Goal: Task Accomplishment & Management: Manage account settings

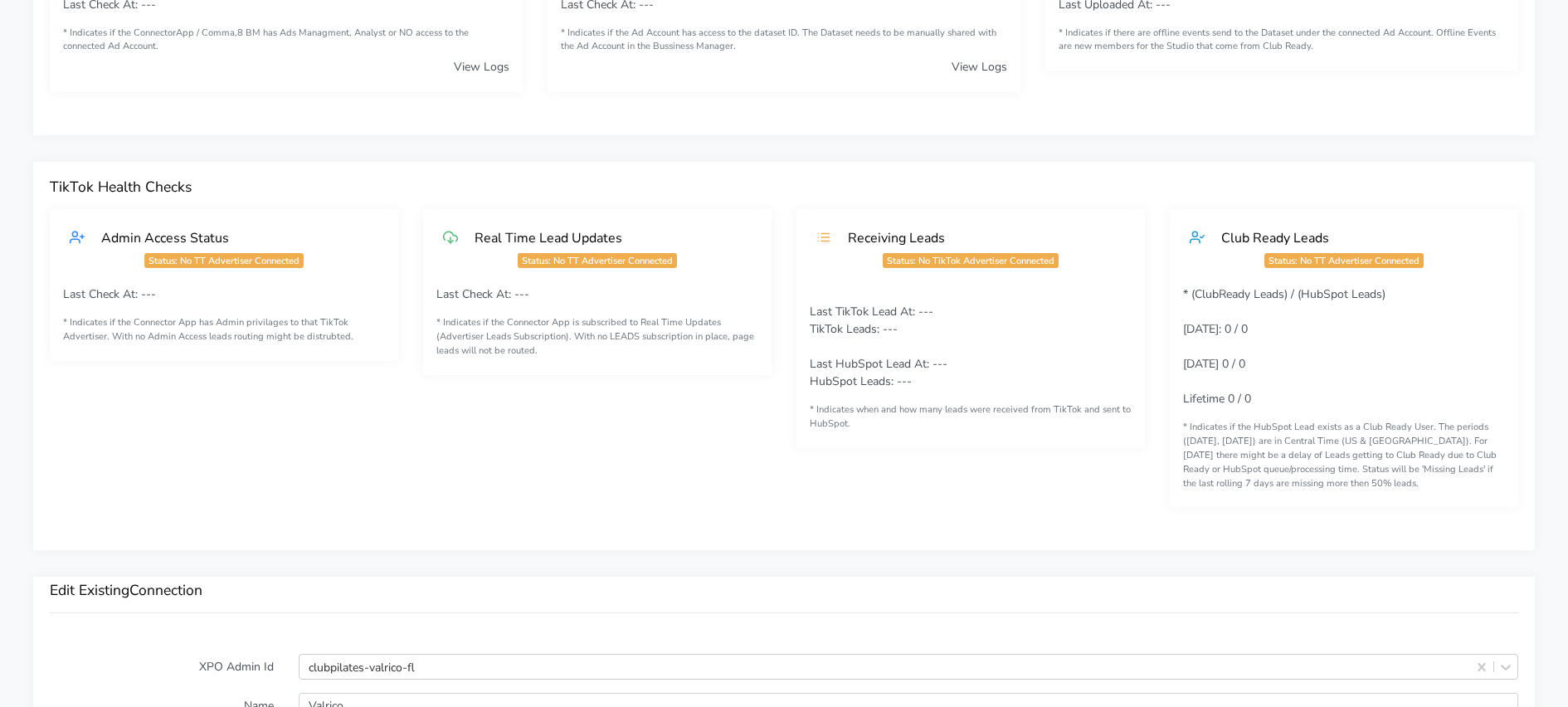
scroll to position [1662, 0]
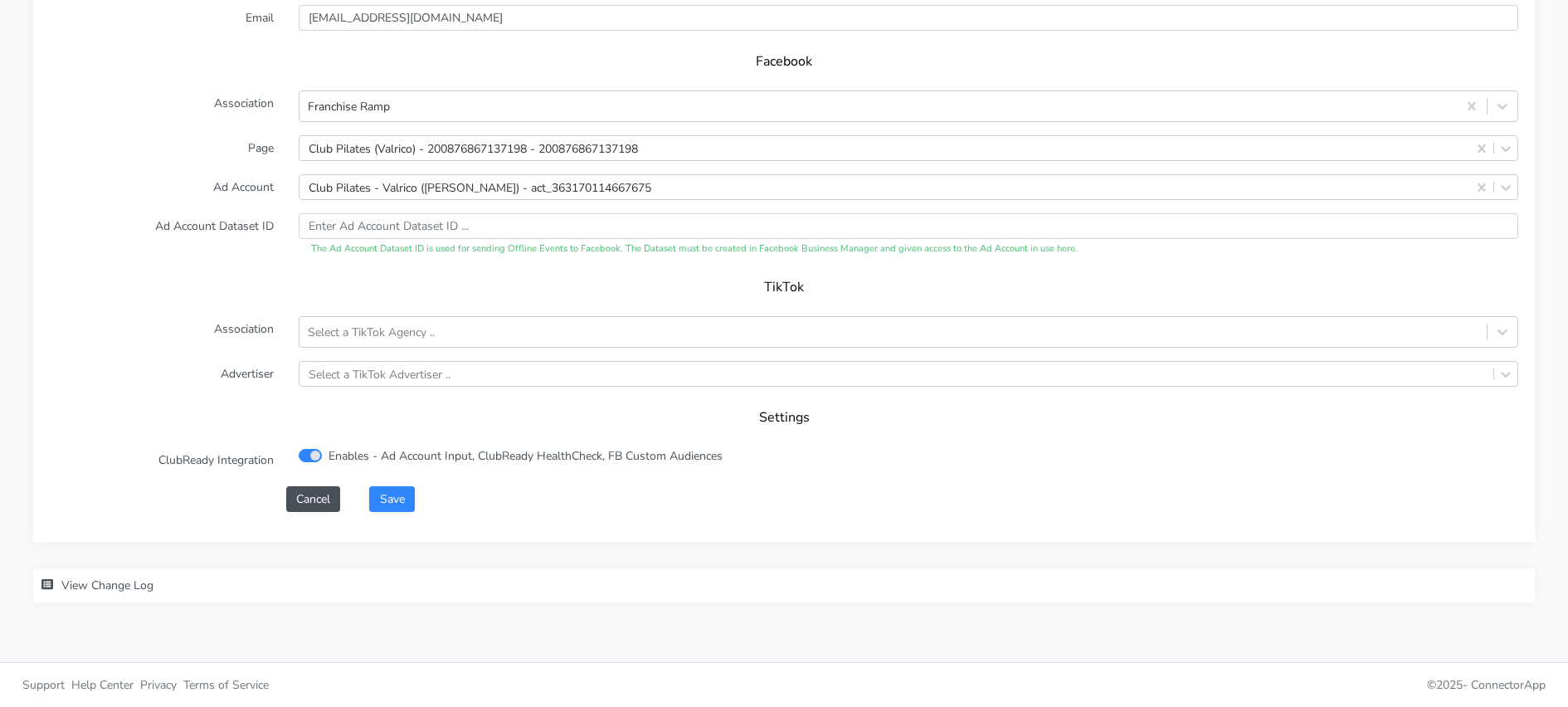
click at [407, 476] on form "XPO Admin Id clubpilates-valrico-fl Name Valrico Connection External ID 6631 Ad…" at bounding box center [784, 102] width 1468 height 818
click at [396, 494] on button "Save" at bounding box center [391, 498] width 45 height 25
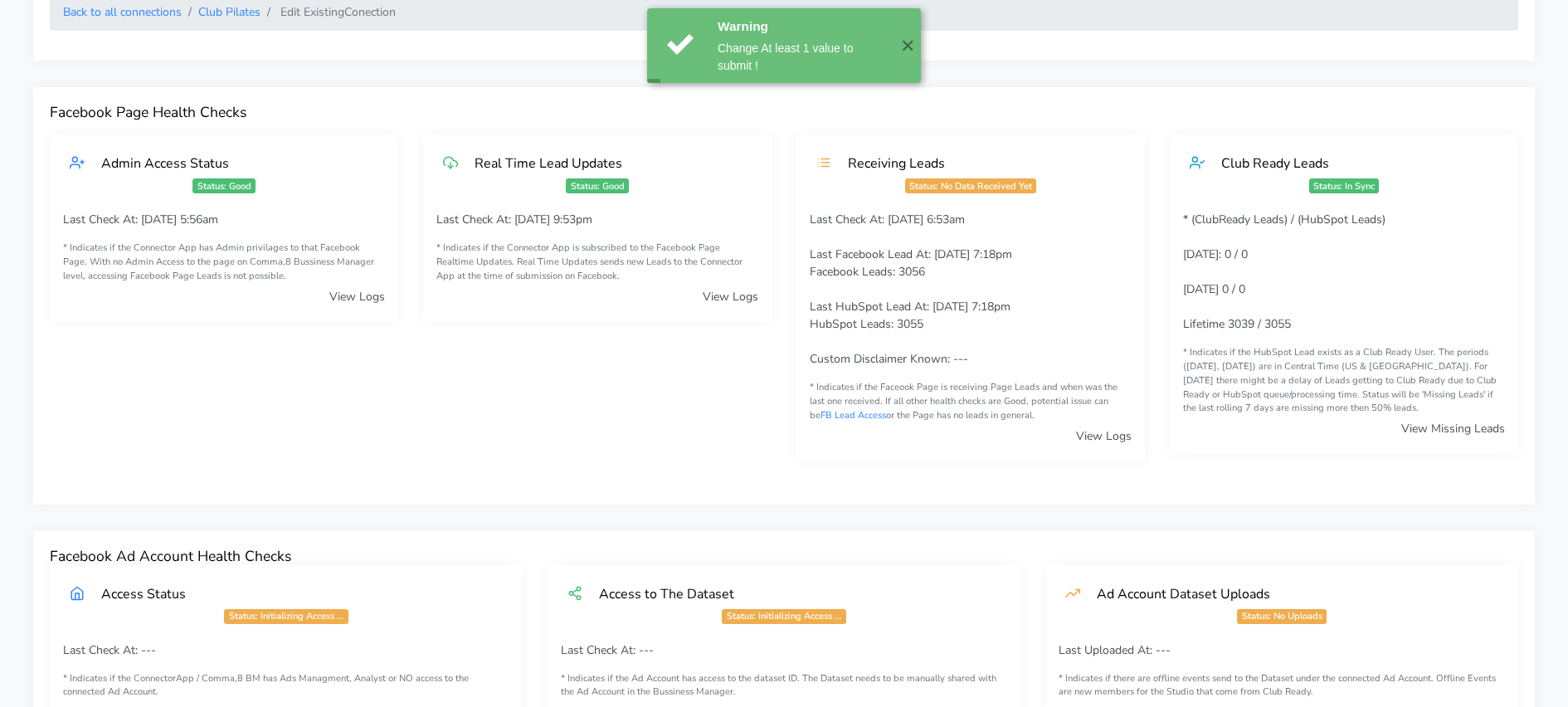
scroll to position [0, 0]
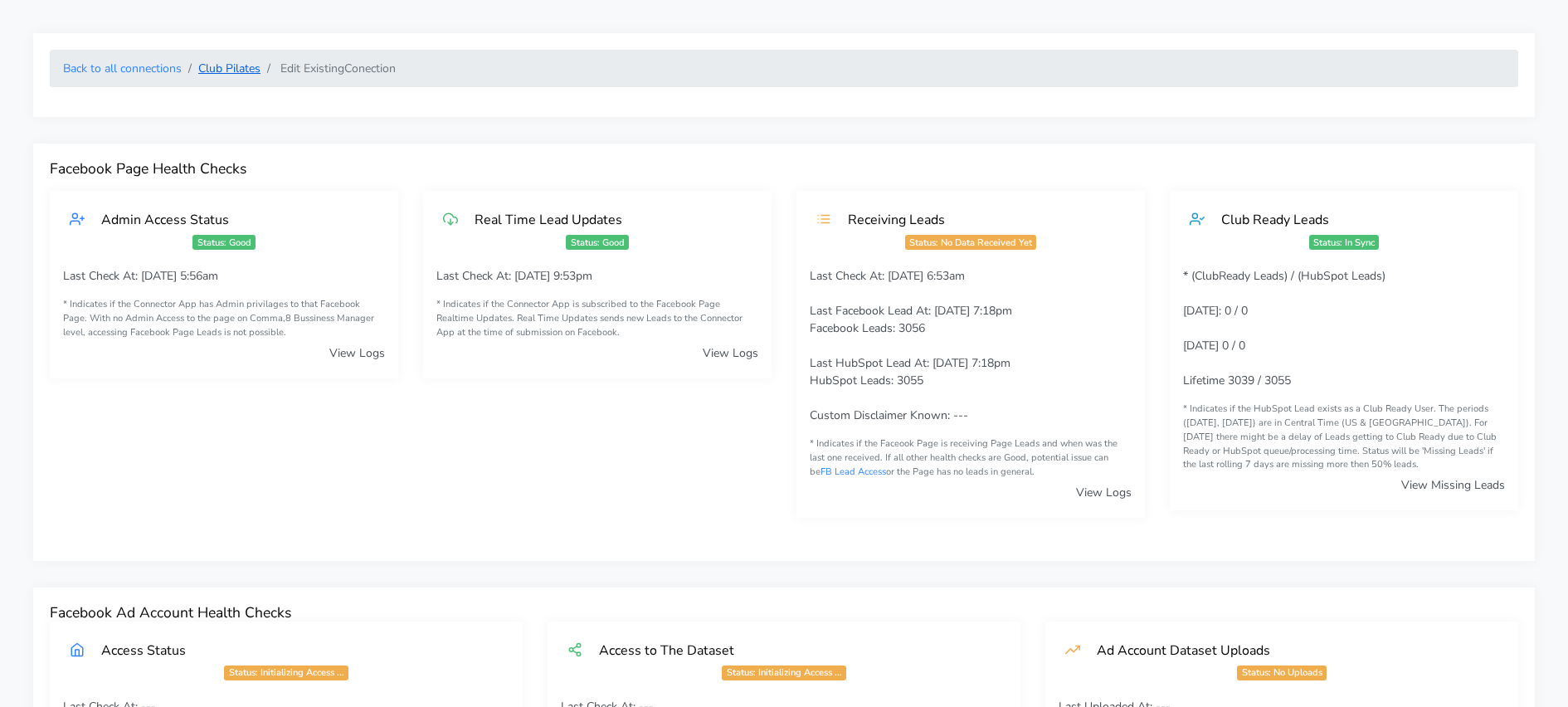
click at [219, 65] on link "Club Pilates" at bounding box center [229, 68] width 62 height 16
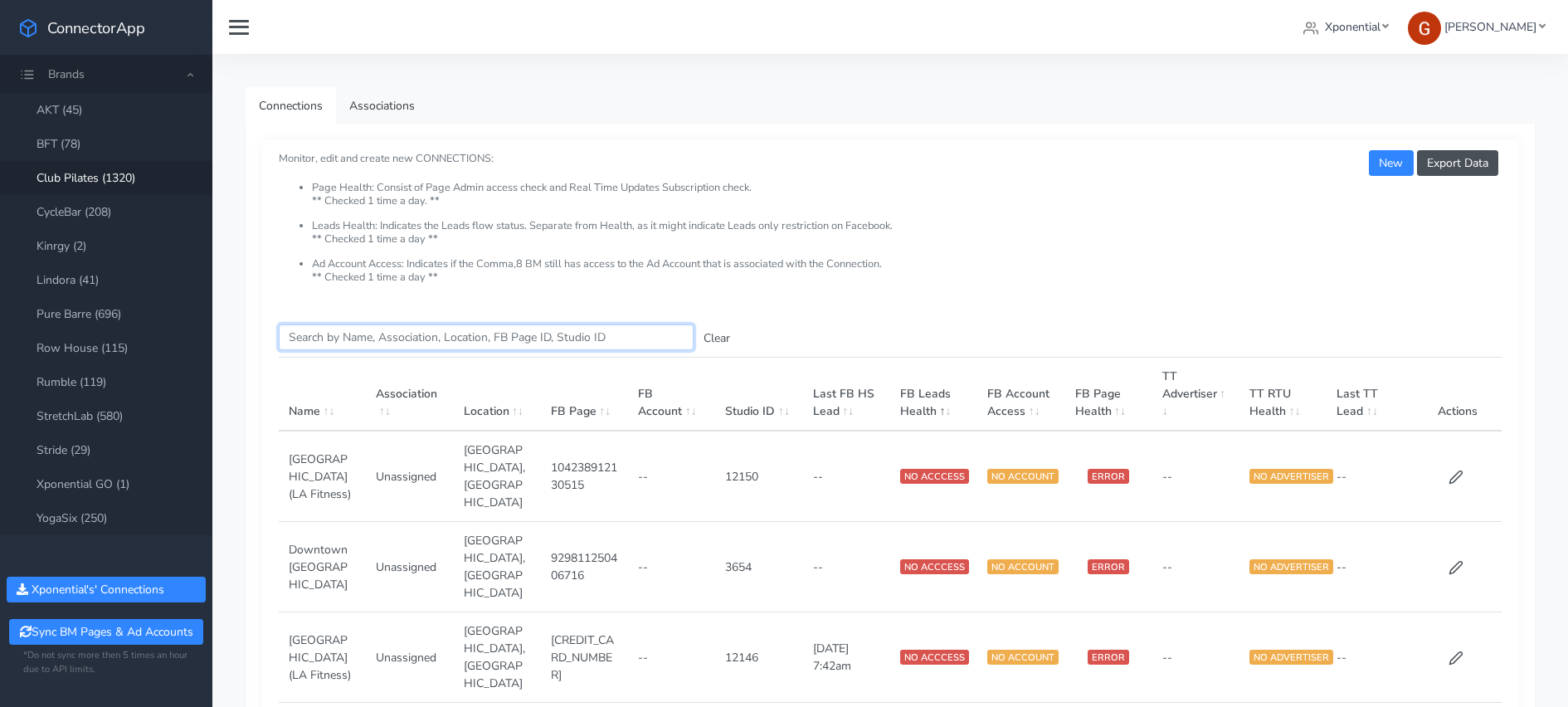
click at [355, 335] on input "Search this table" at bounding box center [486, 337] width 415 height 25
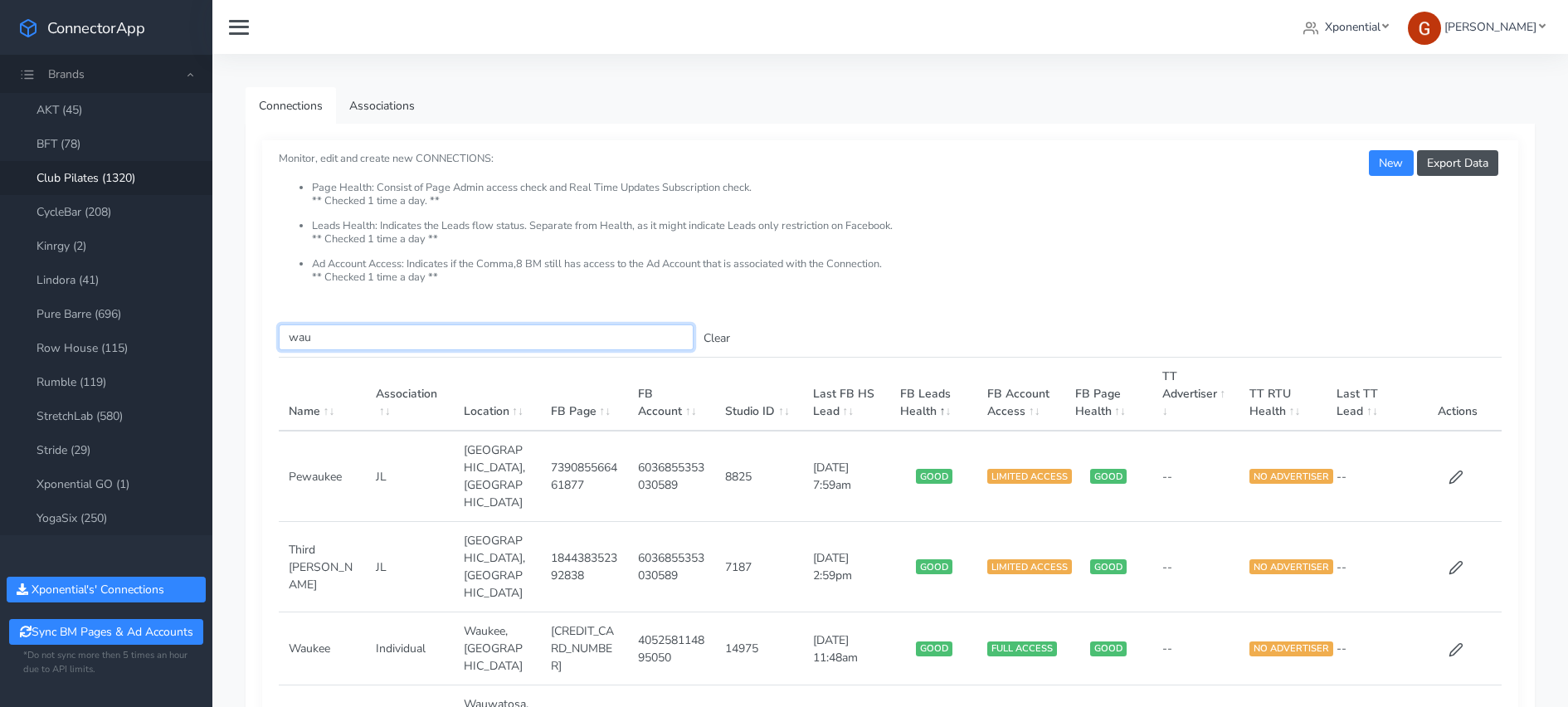
type input "wau"
click at [786, 315] on div "Search this table wau Clear Name Association Location FB Page FB Account Studio…" at bounding box center [890, 566] width 1256 height 517
click at [718, 337] on button "Clear" at bounding box center [716, 338] width 46 height 25
